Goal: Task Accomplishment & Management: Complete application form

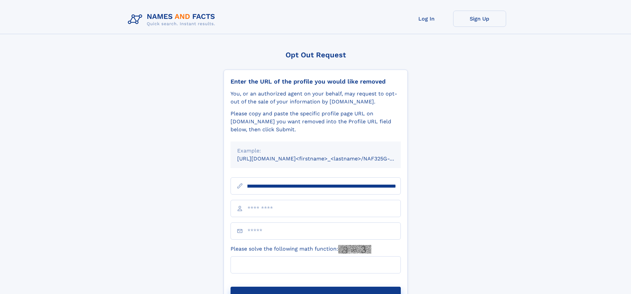
scroll to position [0, 86]
type input "**********"
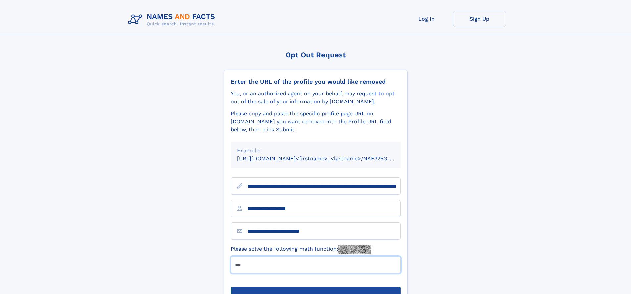
type input "***"
click at [315, 287] on button "Submit Opt Out Request" at bounding box center [316, 297] width 170 height 21
